Goal: Task Accomplishment & Management: Complete application form

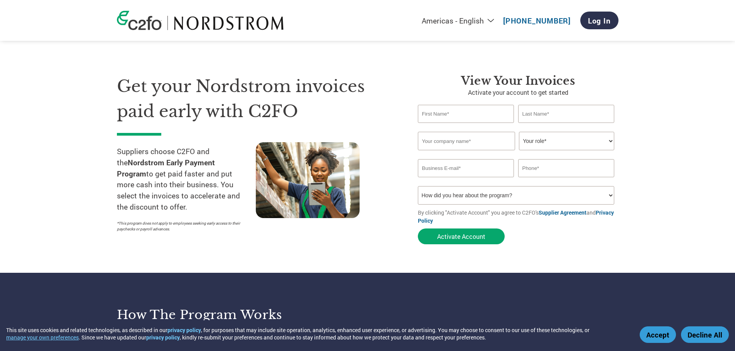
drag, startPoint x: 0, startPoint y: 0, endPoint x: 453, endPoint y: 112, distance: 466.5
click at [453, 112] on input "text" at bounding box center [466, 114] width 96 height 18
type input "[PERSON_NAME]"
click at [540, 114] on input "text" at bounding box center [566, 114] width 96 height 18
type input "Shah"
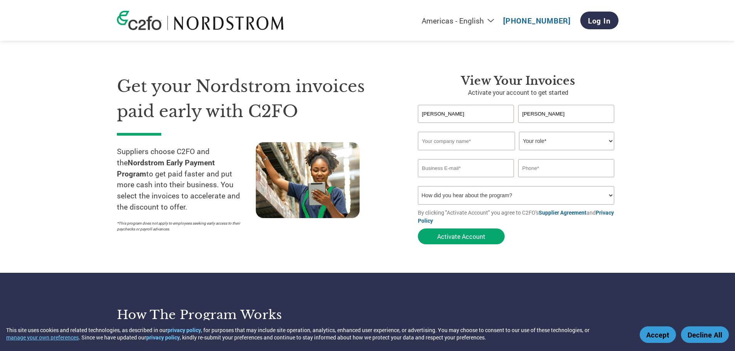
click at [477, 142] on input "text" at bounding box center [466, 141] width 97 height 19
click at [476, 142] on input "text" at bounding box center [466, 141] width 97 height 19
type input "Kroto Inc"
click at [532, 144] on select "Your role* CFO Controller Credit Manager Finance Director Treasurer CEO Preside…" at bounding box center [566, 141] width 95 height 19
select select "CONTROLLER"
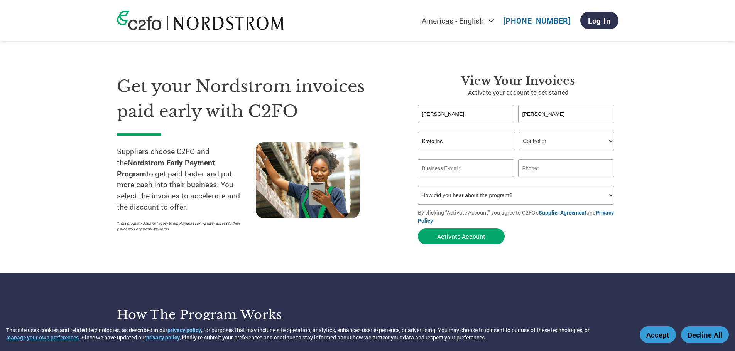
click at [519, 132] on select "Your role* CFO Controller Credit Manager Finance Director Treasurer CEO Preside…" at bounding box center [566, 141] width 95 height 19
click at [491, 171] on input "email" at bounding box center [466, 168] width 96 height 18
type input "kejal.shah@icanvasart.com"
type input "3123150768"
click at [442, 196] on select "How did you hear about the program? Received a letter Email Social Media Online…" at bounding box center [516, 195] width 197 height 19
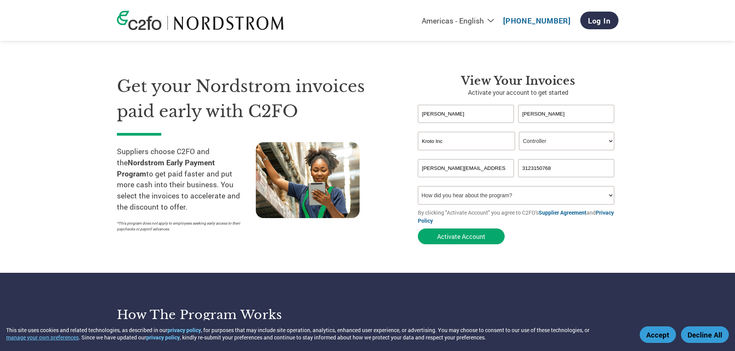
select select "Other"
click at [418, 186] on select "How did you hear about the program? Received a letter Email Social Media Online…" at bounding box center [516, 195] width 197 height 19
click at [474, 238] on button "Activate Account" at bounding box center [461, 237] width 87 height 16
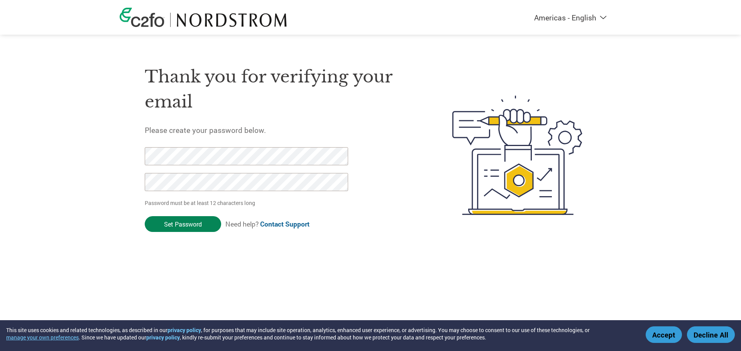
click at [182, 223] on input "Set Password" at bounding box center [183, 224] width 76 height 16
click at [47, 121] on div "Americas - English Américas - Español [GEOGRAPHIC_DATA] - Português Amériques -…" at bounding box center [370, 125] width 741 height 250
